Goal: Task Accomplishment & Management: Complete application form

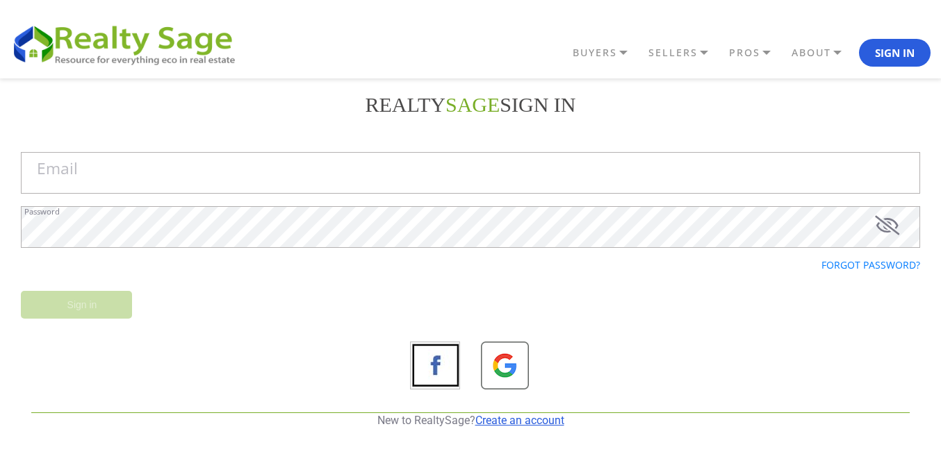
drag, startPoint x: 525, startPoint y: 422, endPoint x: 497, endPoint y: 362, distance: 66.8
click at [524, 422] on link "Create an account" at bounding box center [519, 420] width 89 height 13
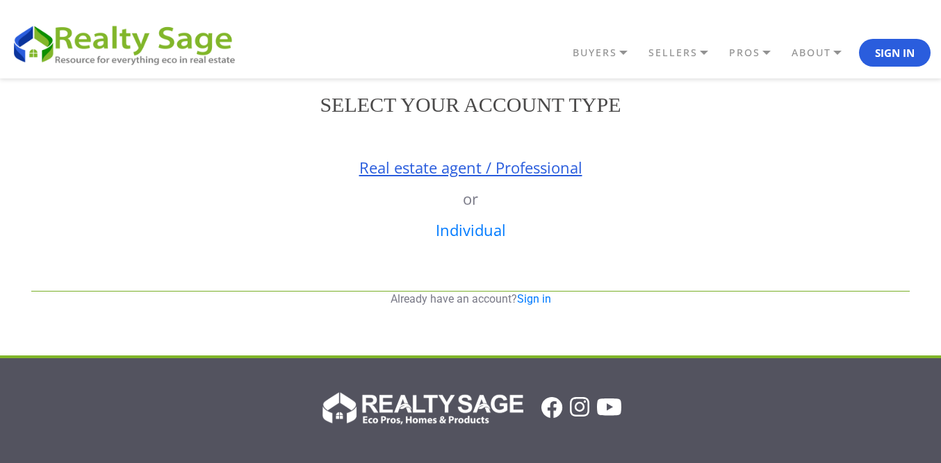
click at [438, 176] on link "Real estate agent / Professional" at bounding box center [470, 167] width 223 height 21
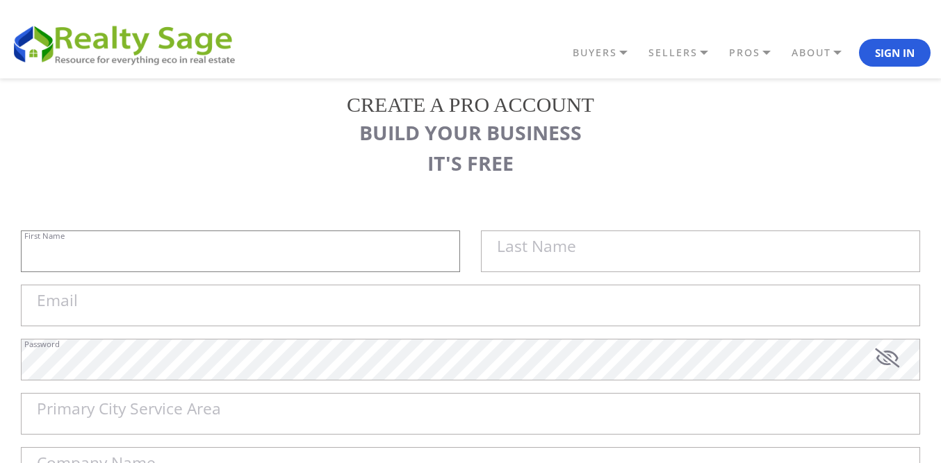
click at [365, 242] on input "First Name" at bounding box center [240, 252] width 439 height 42
paste input "Sell My House Fast [GEOGRAPHIC_DATA] | As Is Cash Home Buyers [PERSON_NAME]"
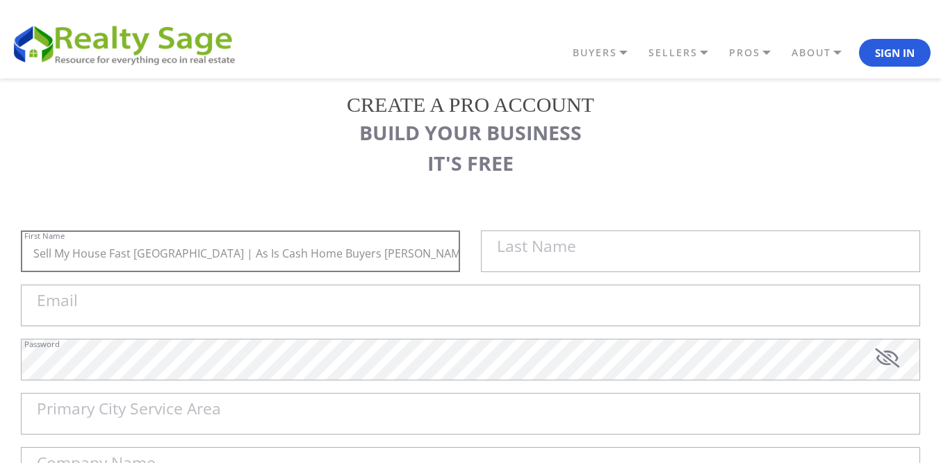
drag, startPoint x: 209, startPoint y: 249, endPoint x: 459, endPoint y: 257, distance: 250.2
click at [458, 258] on input "Sell My House Fast [GEOGRAPHIC_DATA] | As Is Cash Home Buyers [PERSON_NAME]" at bounding box center [240, 252] width 439 height 42
type input "Sell My House Fast [GEOGRAPHIC_DATA] |"
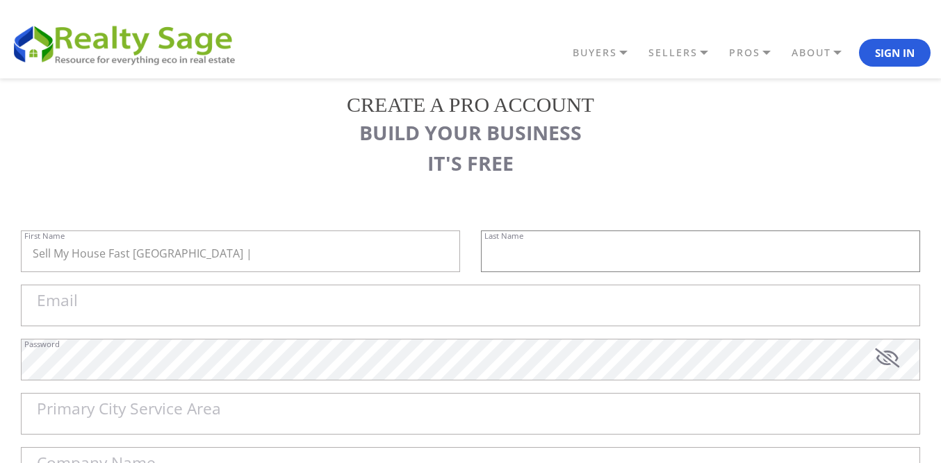
paste input "As Is Cash Home Buyers [PERSON_NAME]"
type input "As Is Cash Home Buyers [PERSON_NAME]"
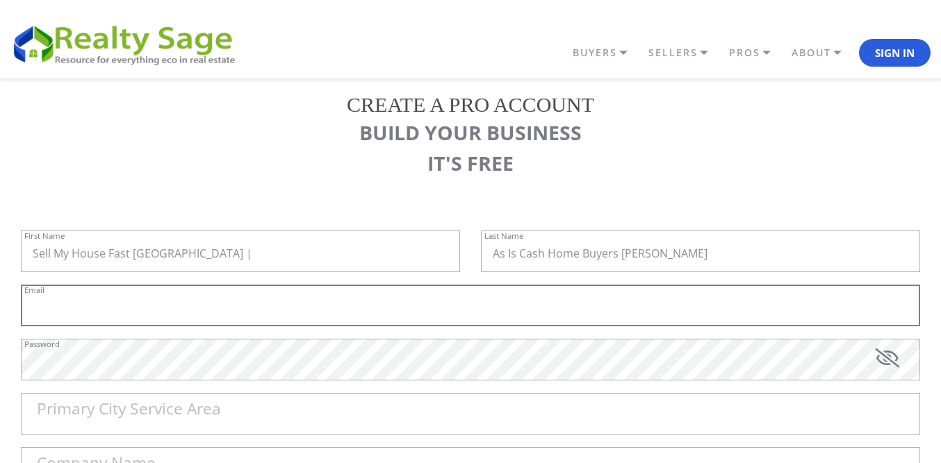
paste input "[EMAIL_ADDRESS][DOMAIN_NAME]"
type input "[EMAIL_ADDRESS][DOMAIN_NAME]"
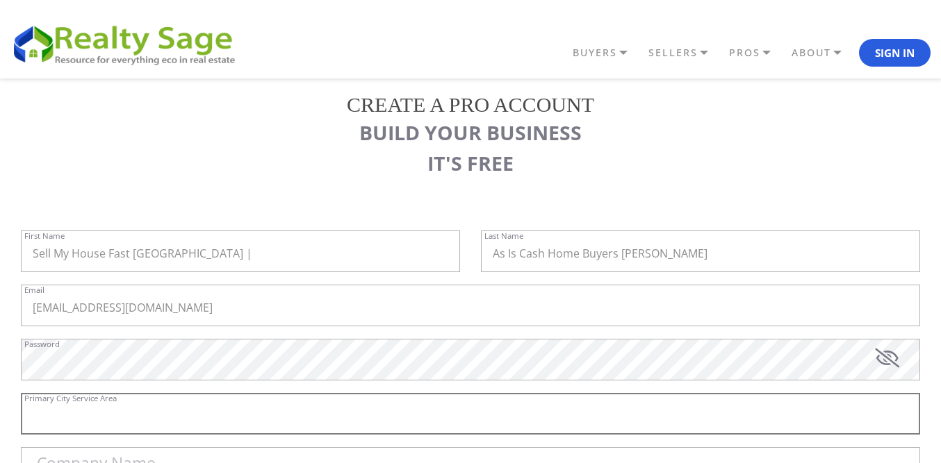
paste input "[PERSON_NAME]"
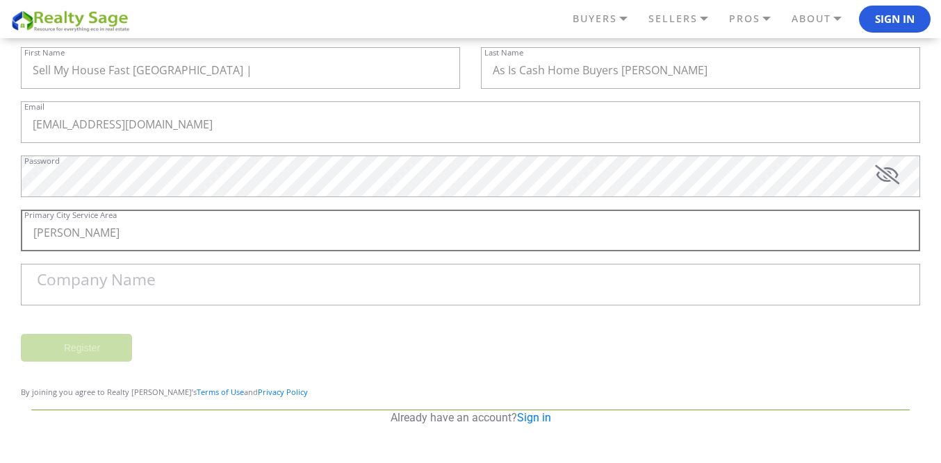
scroll to position [208, 0]
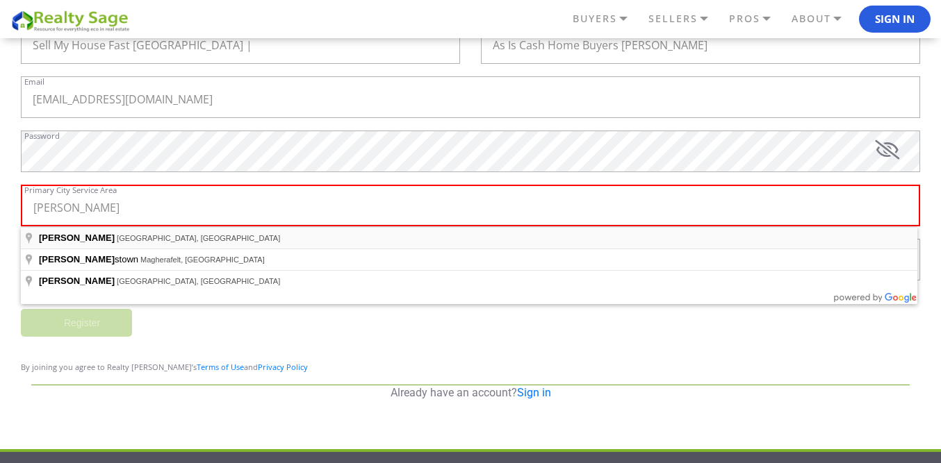
type input "Draper, [GEOGRAPHIC_DATA], [GEOGRAPHIC_DATA]"
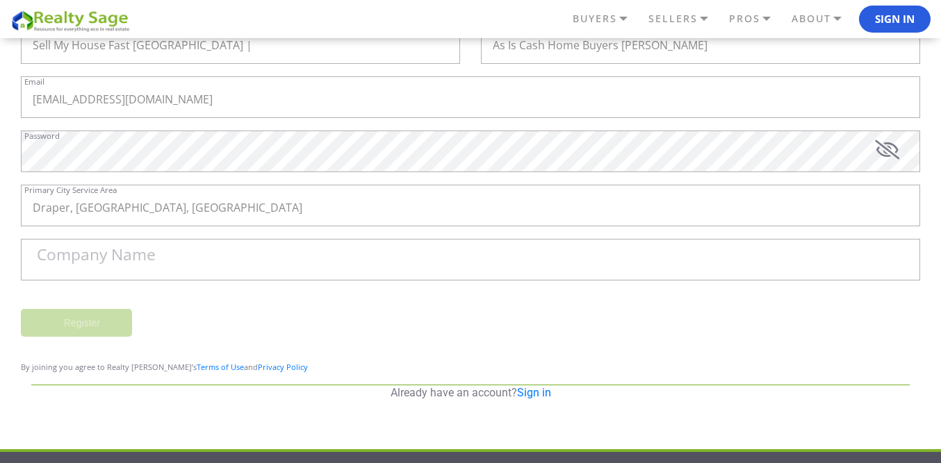
click at [119, 248] on label "Company Name" at bounding box center [96, 255] width 119 height 16
click at [119, 248] on input "Company Name" at bounding box center [470, 260] width 899 height 42
paste input "Sell My House Fast [GEOGRAPHIC_DATA] | As Is Cash Home Buyers [PERSON_NAME]"
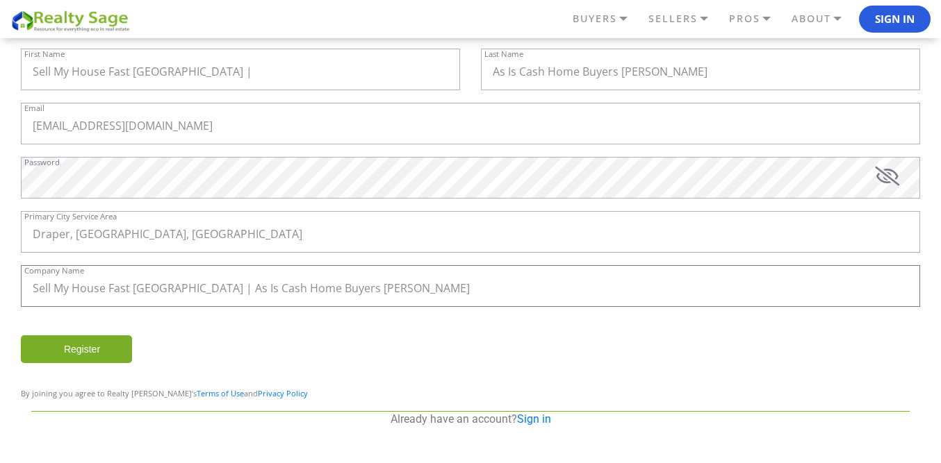
scroll to position [172, 0]
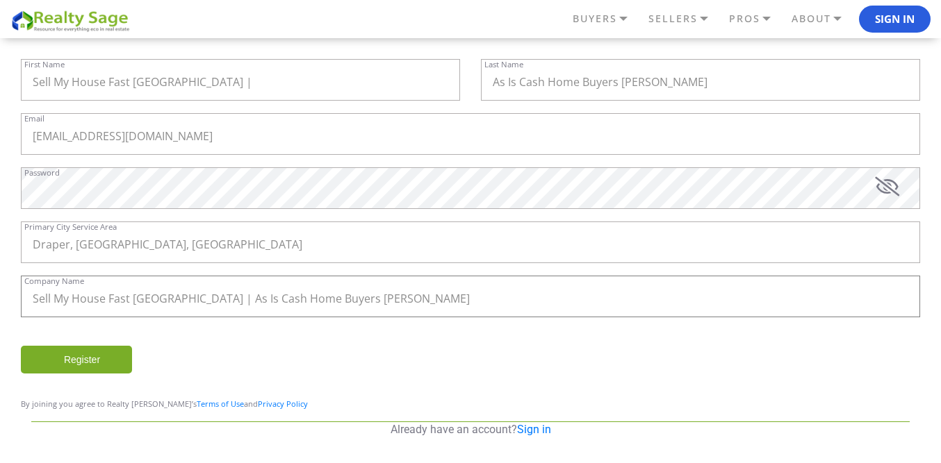
type input "Sell My House Fast [GEOGRAPHIC_DATA] | As Is Cash Home Buyers [PERSON_NAME]"
click at [108, 350] on input "Register" at bounding box center [76, 360] width 111 height 28
